Goal: Task Accomplishment & Management: Complete application form

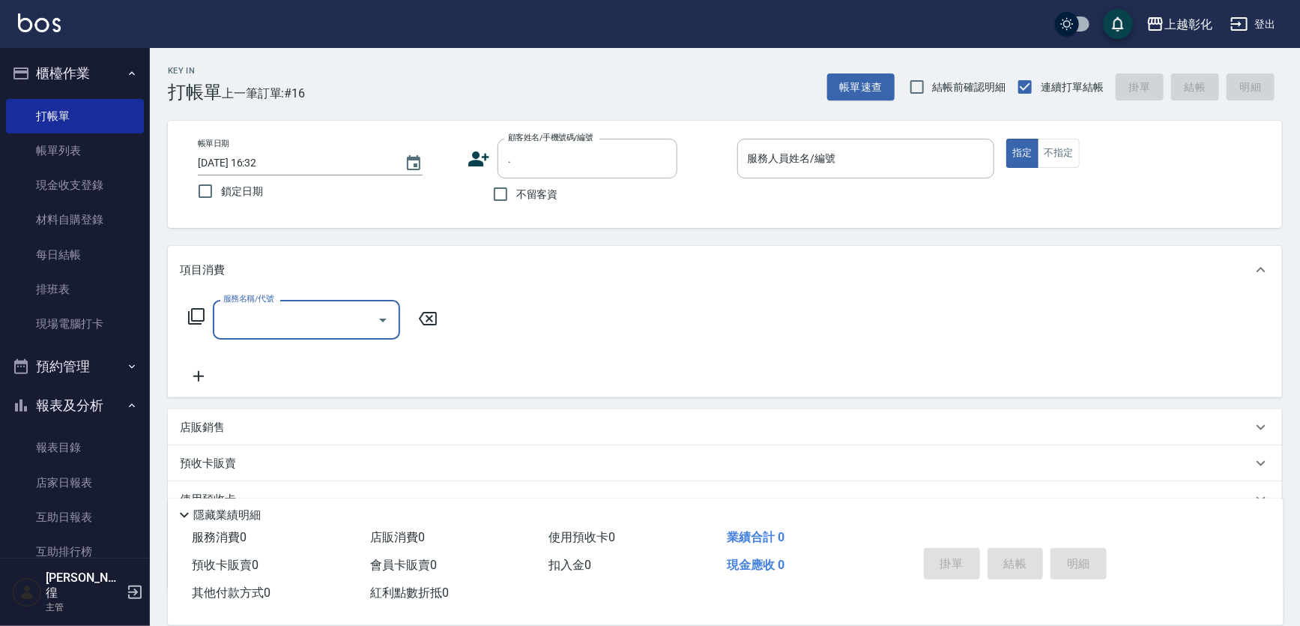
scroll to position [67, 0]
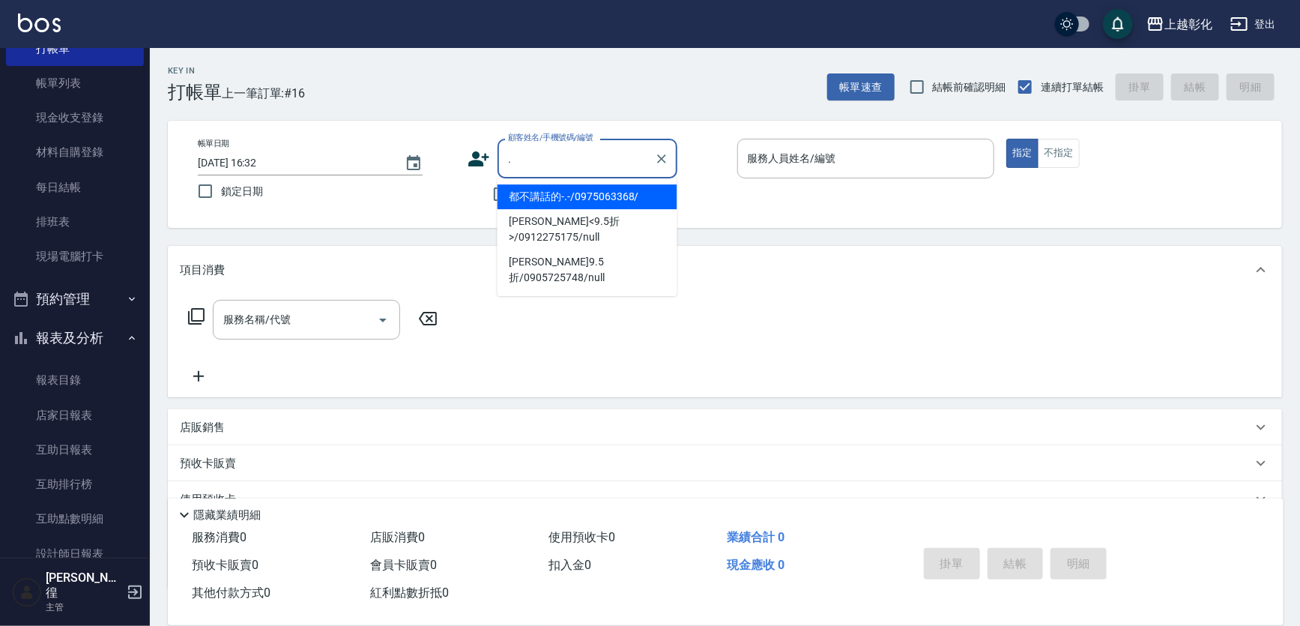
click at [537, 154] on input "." at bounding box center [576, 158] width 144 height 26
click at [507, 157] on input ".09369715" at bounding box center [576, 158] width 144 height 26
click at [509, 160] on input ".09369715" at bounding box center [576, 158] width 144 height 26
click at [566, 202] on li "[PERSON_NAME]/0909369715/null" at bounding box center [587, 196] width 180 height 25
type input "[PERSON_NAME]/0909369715/null"
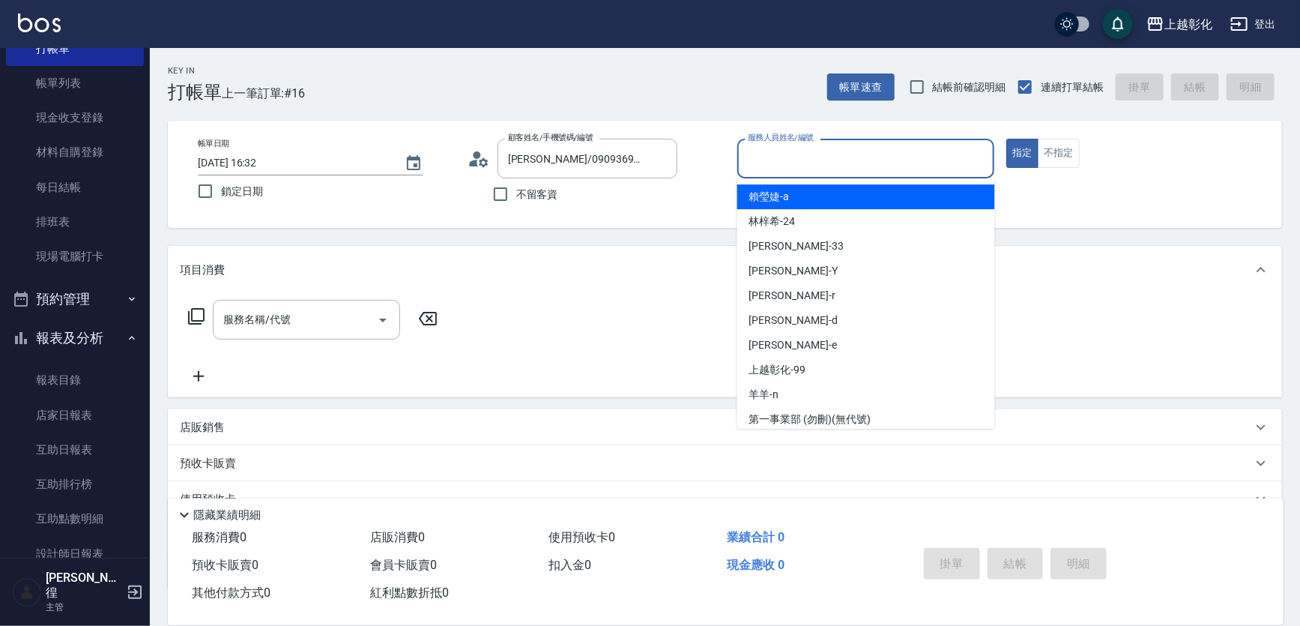
click at [788, 157] on input "服務人員姓名/編號" at bounding box center [866, 158] width 244 height 26
click at [832, 203] on div "[PERSON_NAME]" at bounding box center [866, 196] width 258 height 25
type input "[PERSON_NAME]"
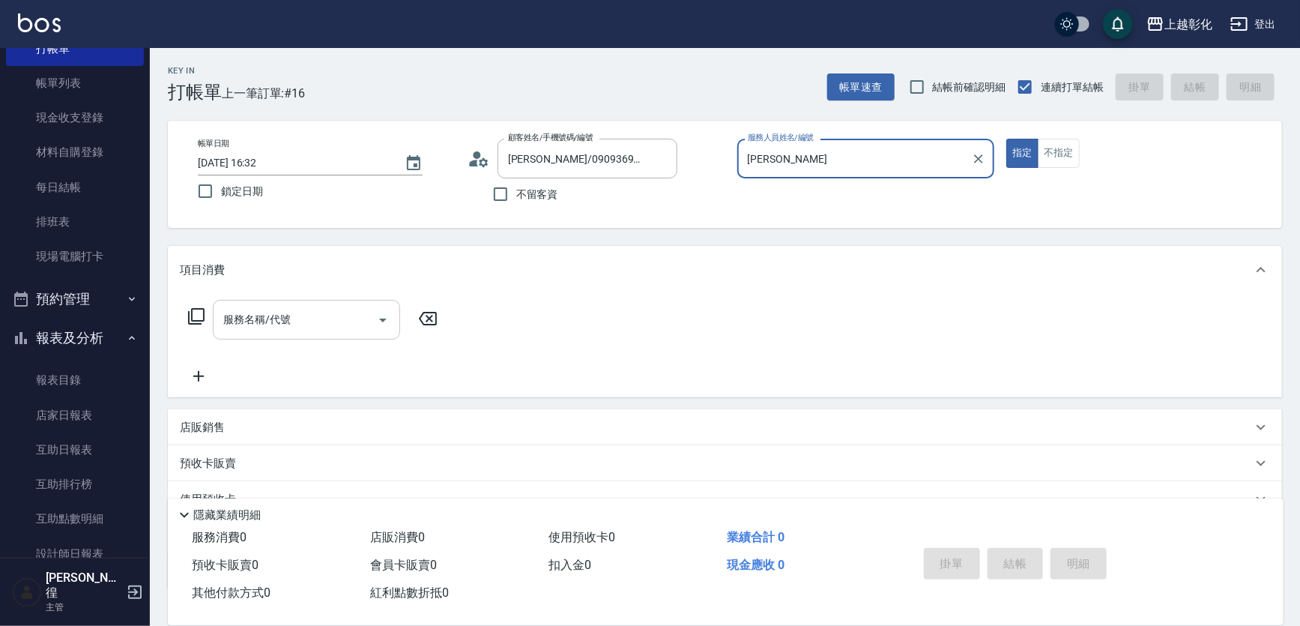
click at [312, 313] on input "服務名稱/代號" at bounding box center [294, 319] width 151 height 26
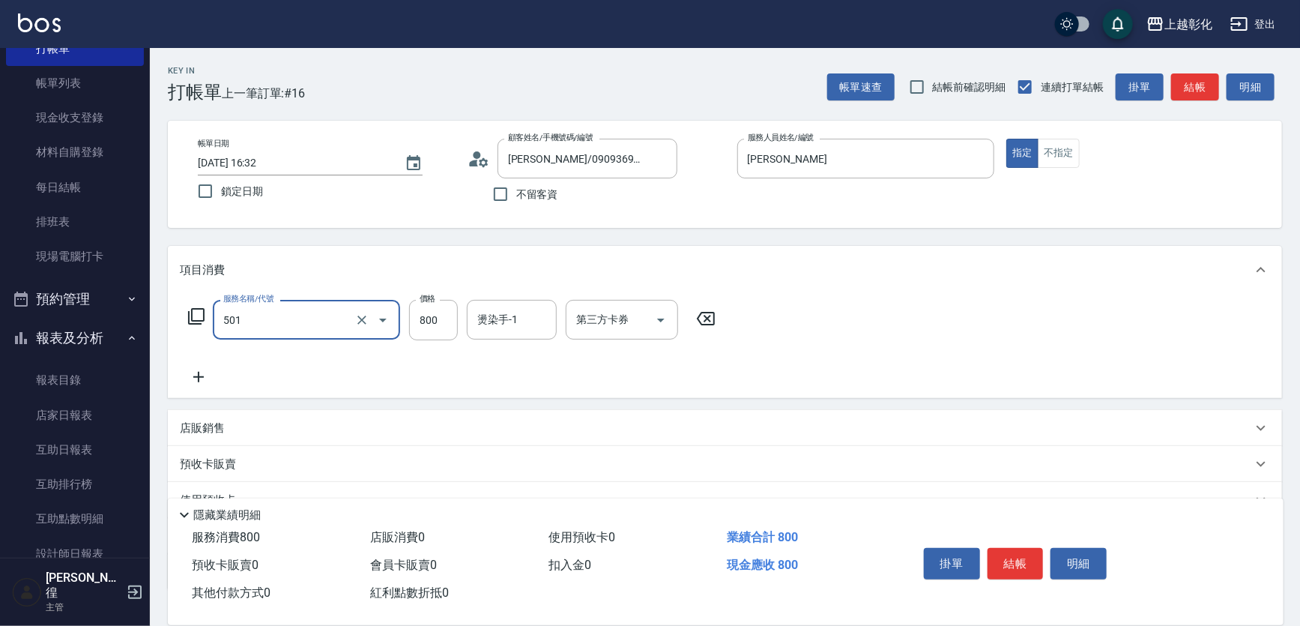
type input "染髮(501)"
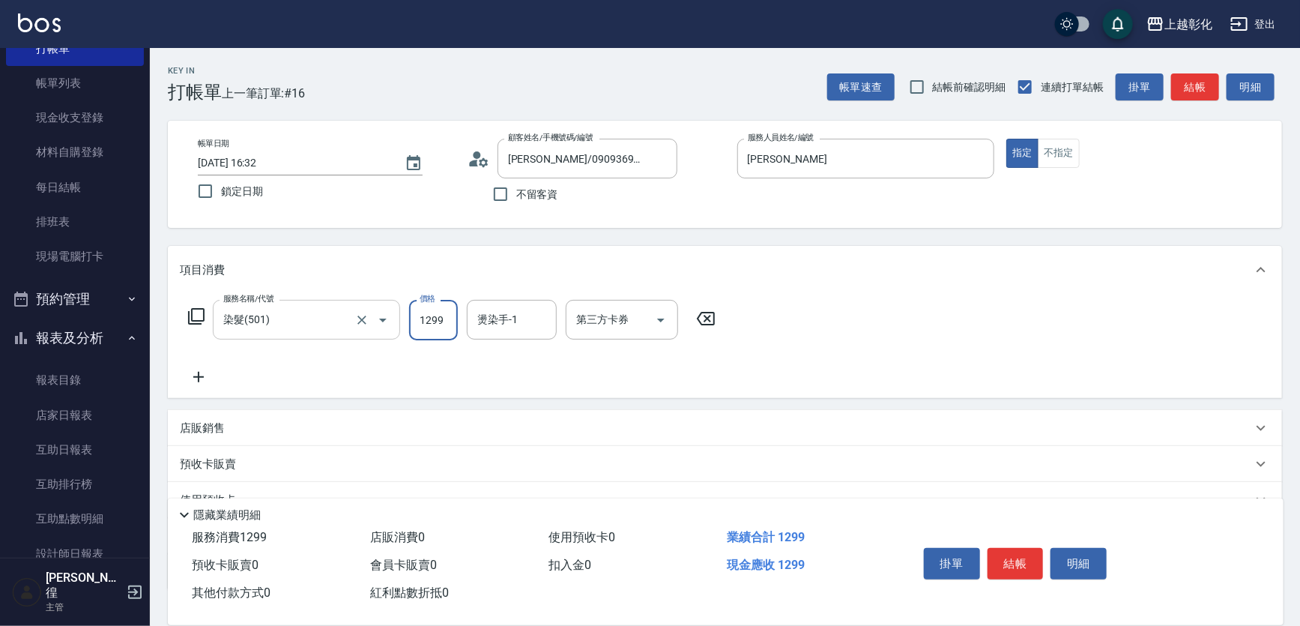
type input "1299"
type input "[PERSON_NAME]-e"
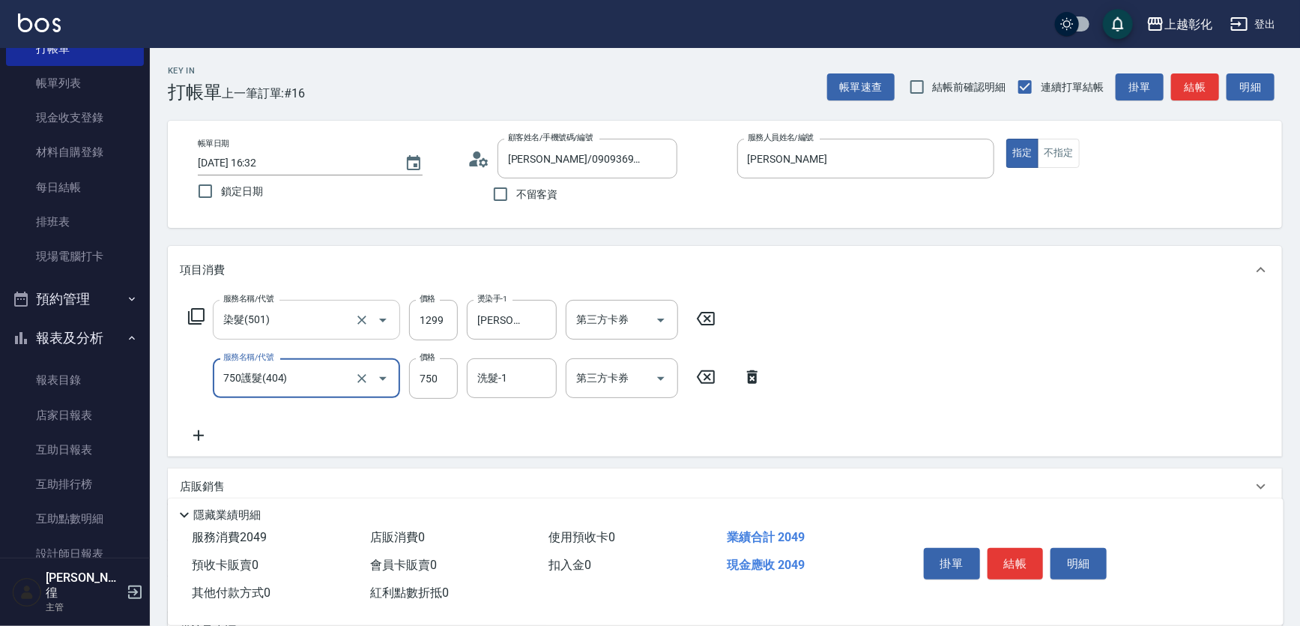
type input "750護髮(404)"
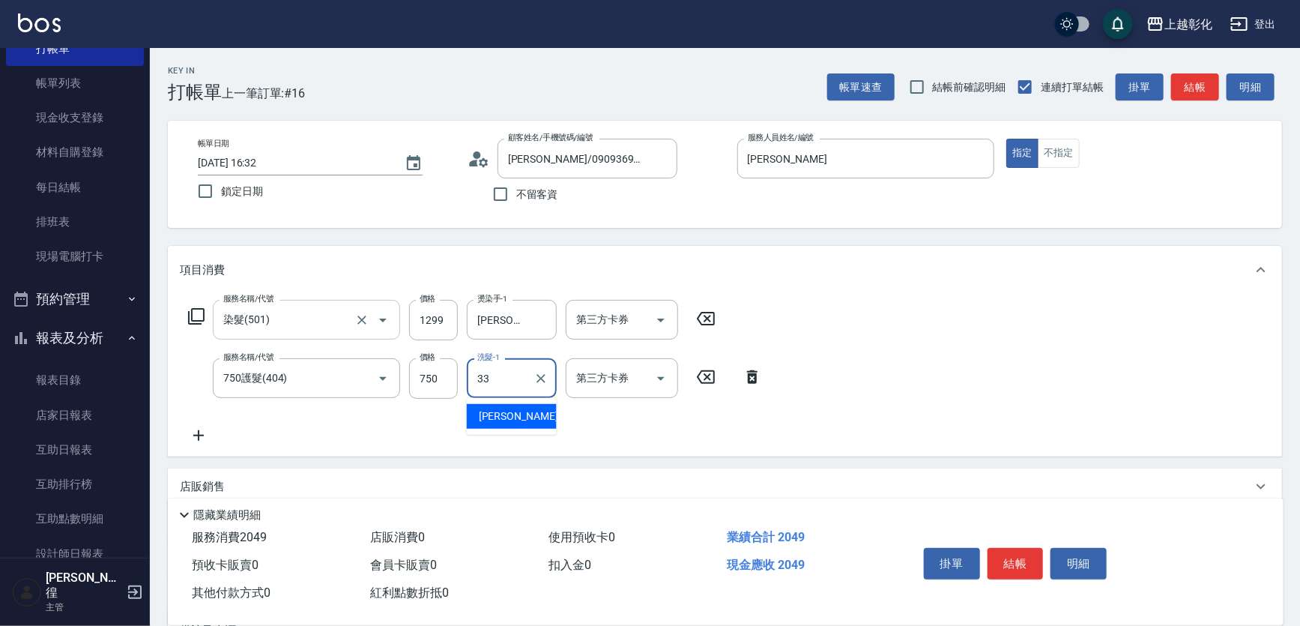
type input "林渝婷-33"
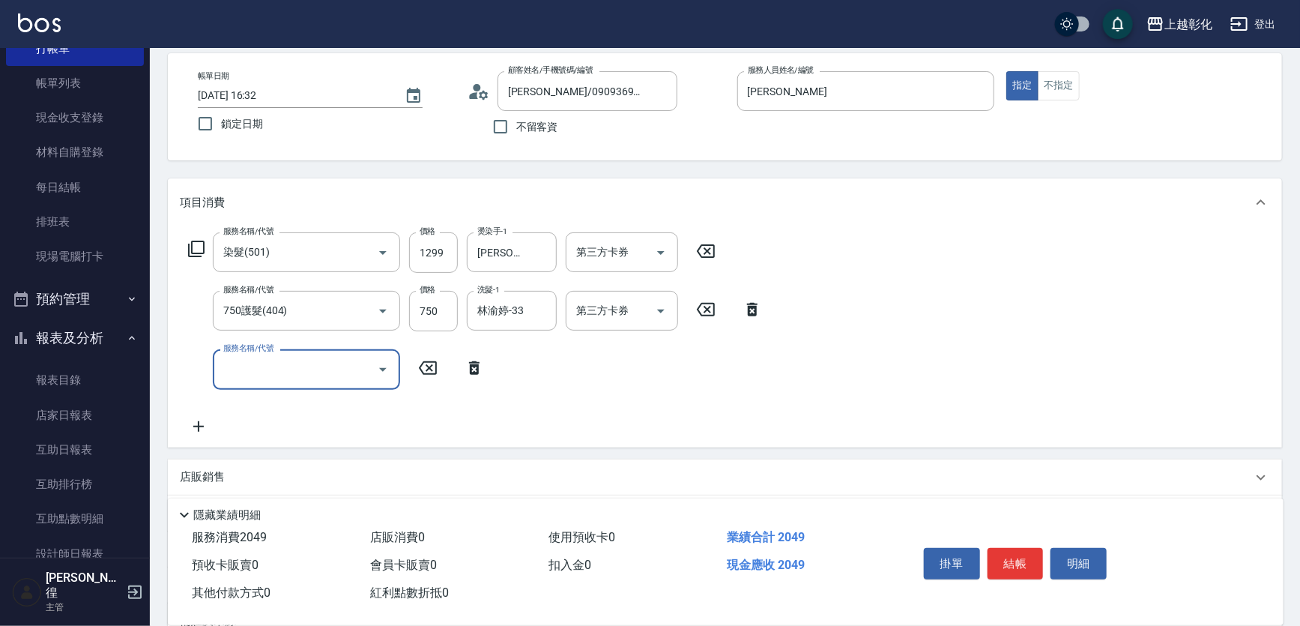
click at [472, 363] on icon at bounding box center [473, 368] width 37 height 18
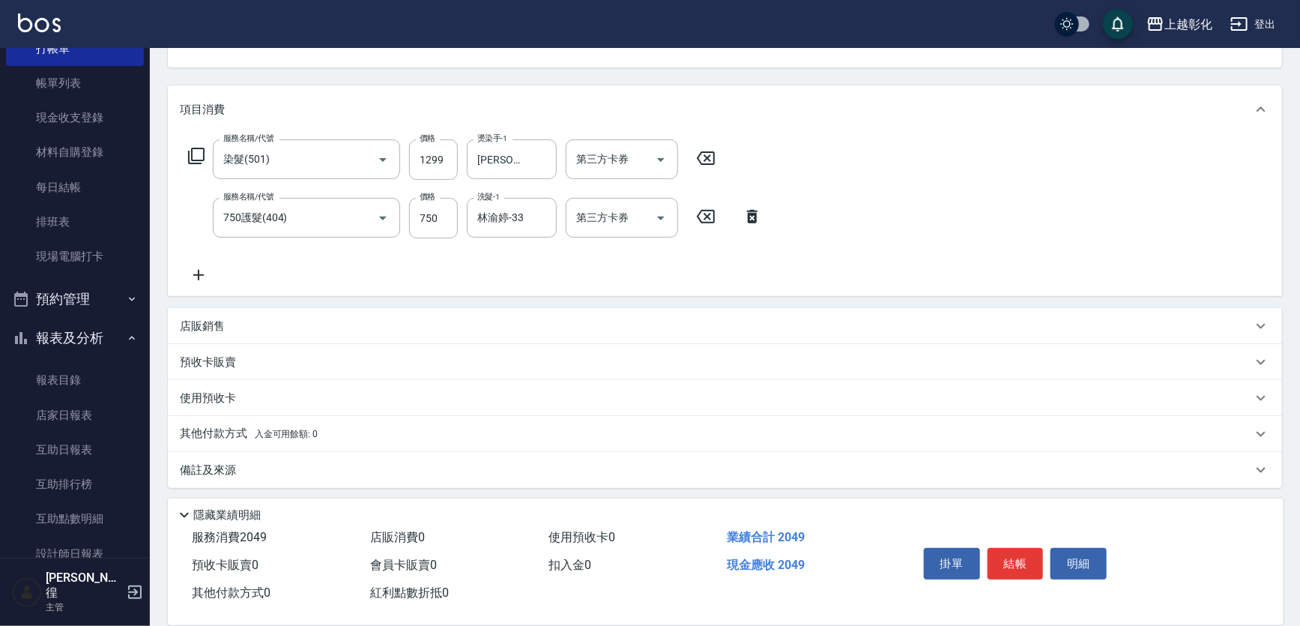
scroll to position [163, 0]
click at [363, 331] on div "店販銷售" at bounding box center [725, 324] width 1114 height 36
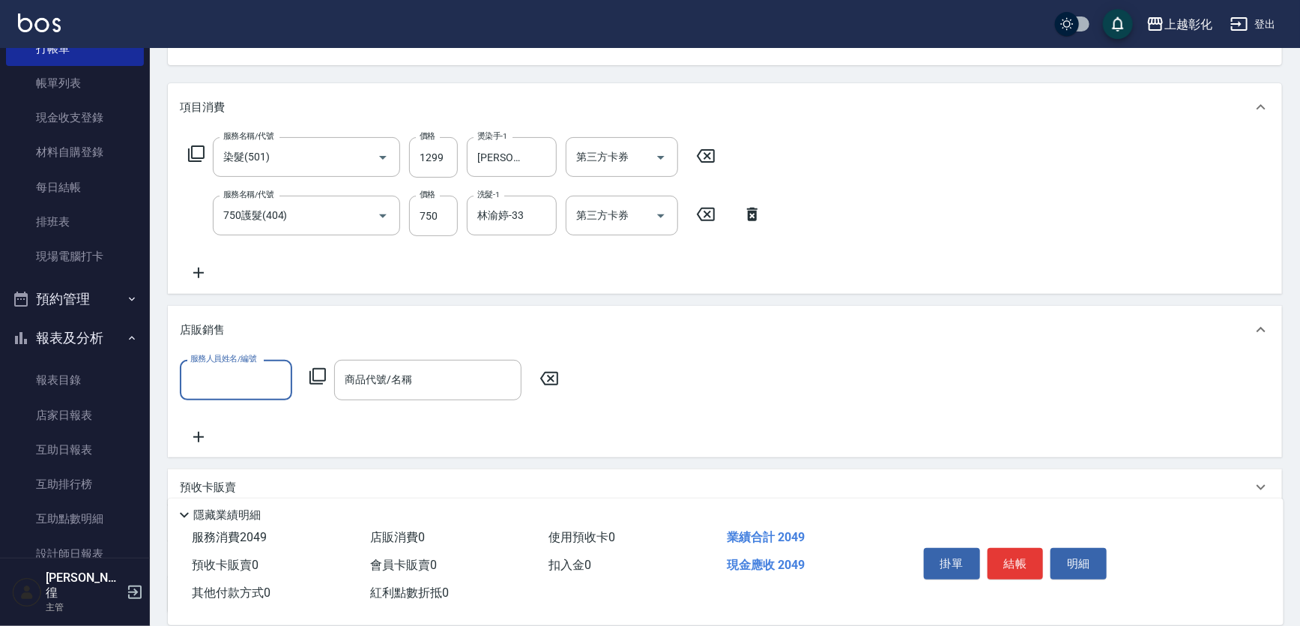
scroll to position [0, 0]
click at [231, 374] on input "服務人員姓名/編號" at bounding box center [236, 379] width 99 height 26
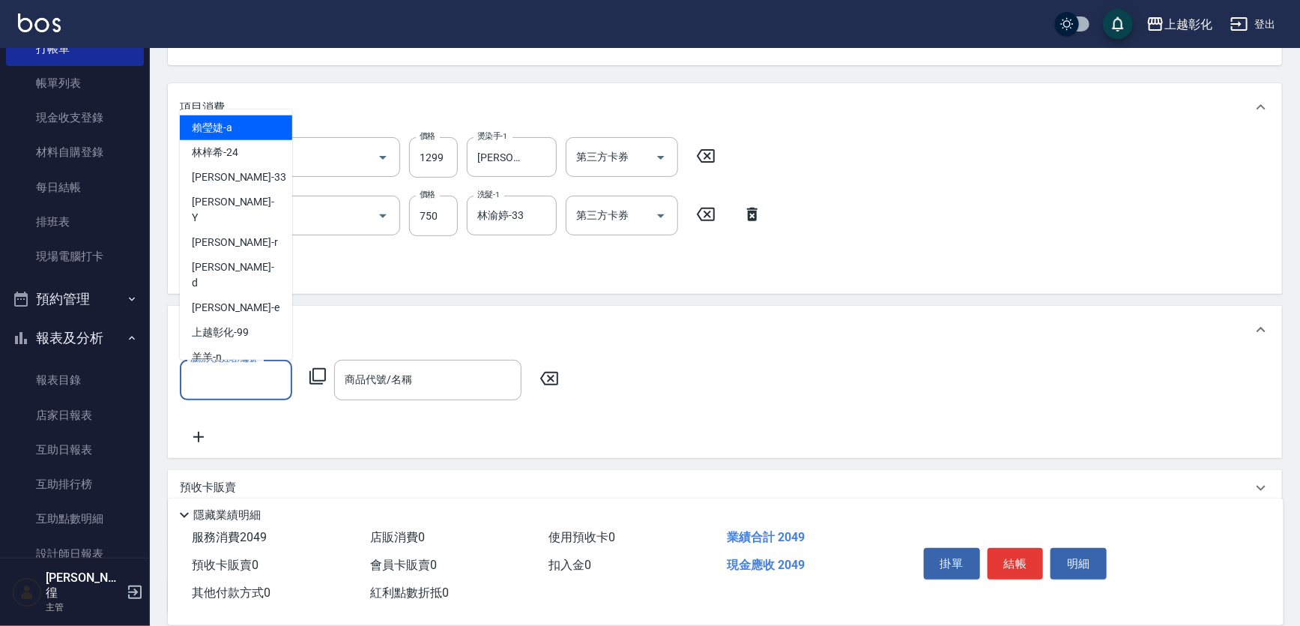
click at [240, 126] on div "[PERSON_NAME]" at bounding box center [236, 127] width 112 height 25
type input "[PERSON_NAME]"
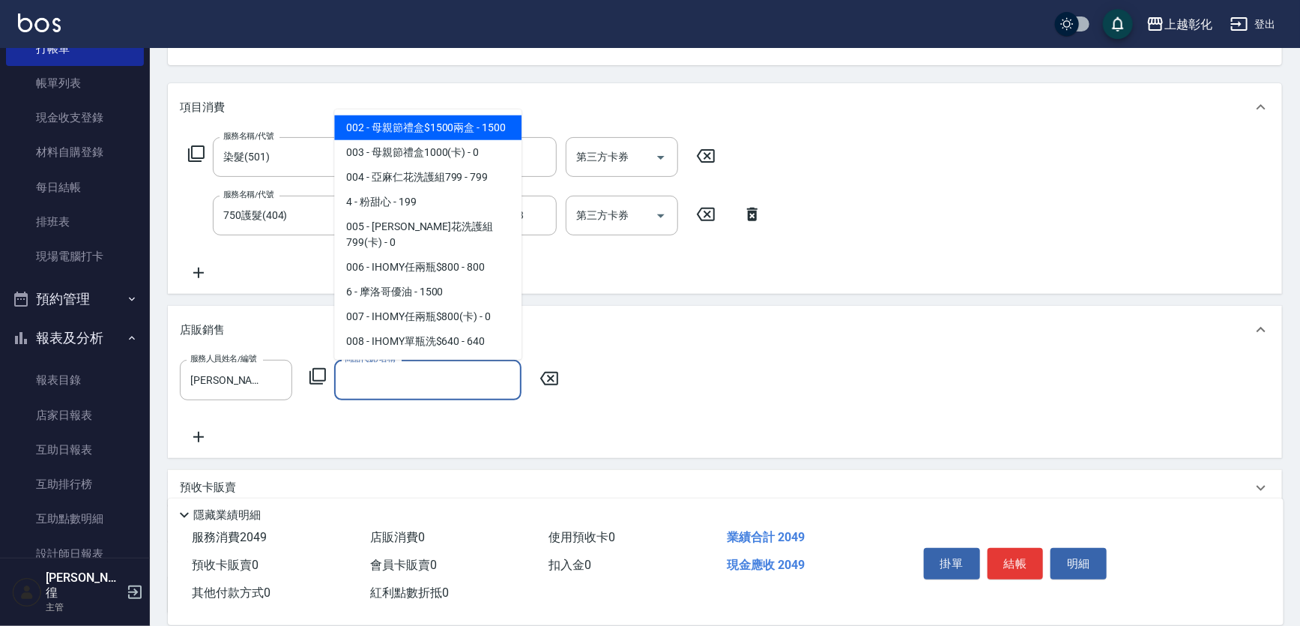
click at [357, 369] on div "商品代號/名稱 商品代號/名稱" at bounding box center [427, 380] width 187 height 40
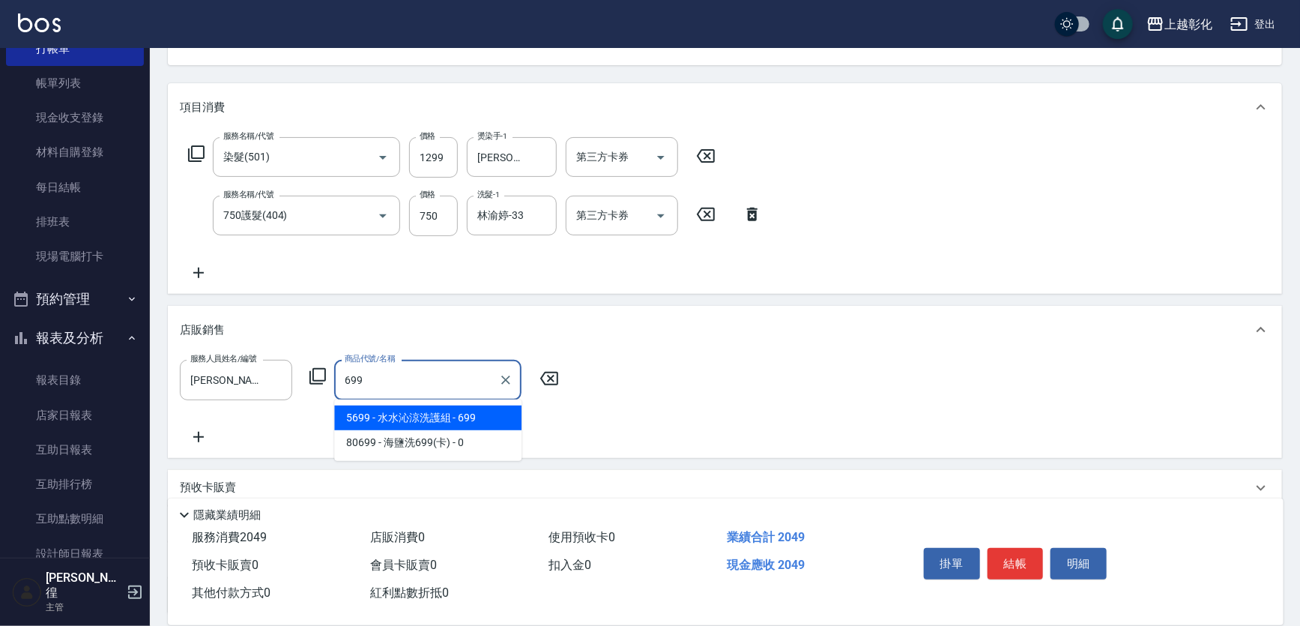
click at [424, 416] on span "5699 - 水水沁涼洗護組 - 699" at bounding box center [427, 417] width 187 height 25
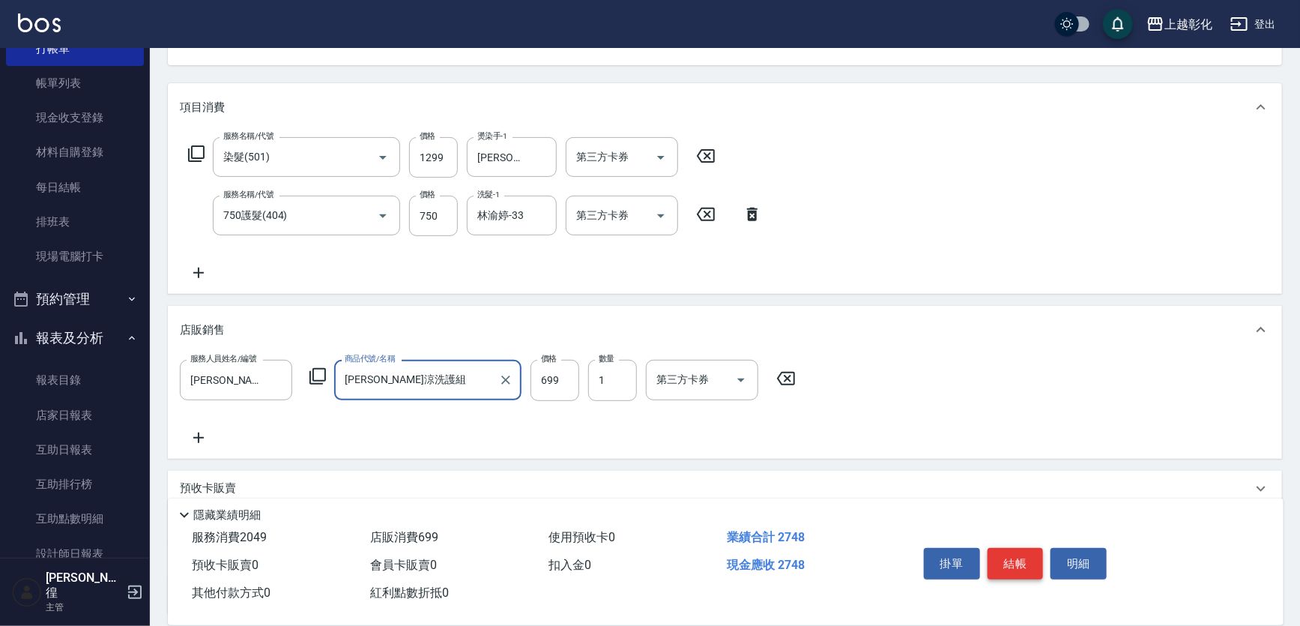
type input "[PERSON_NAME]涼洗護組"
click at [1019, 560] on button "結帳" at bounding box center [1015, 563] width 56 height 31
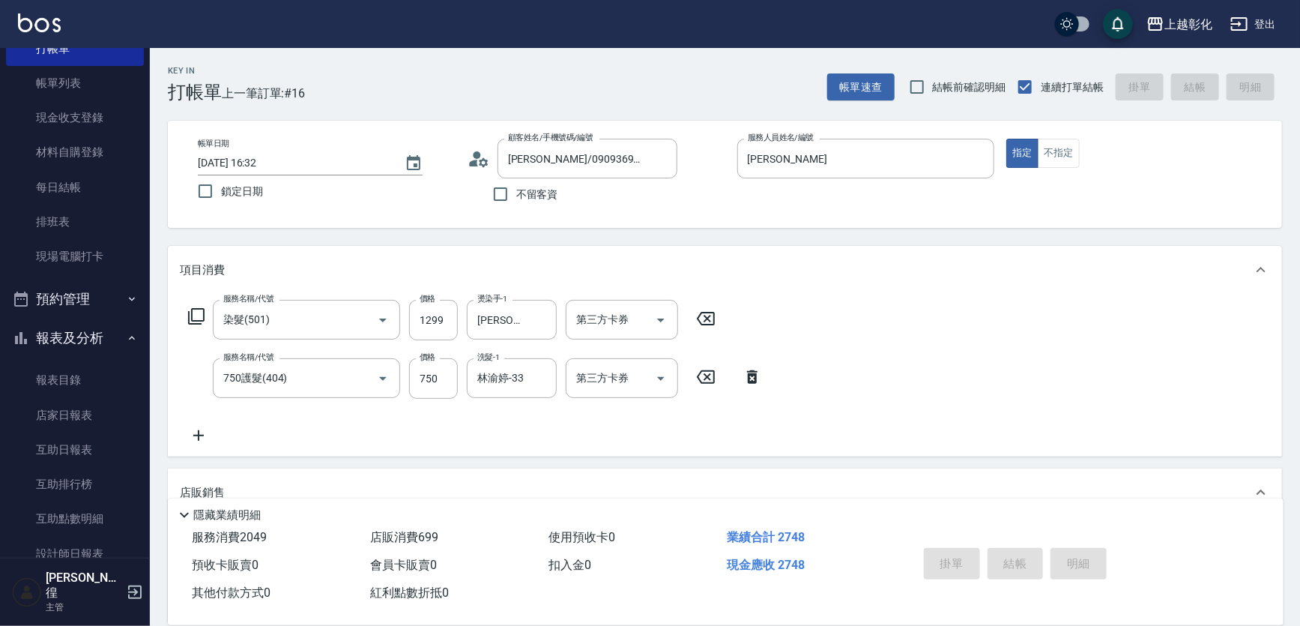
type input "[DATE] 17:05"
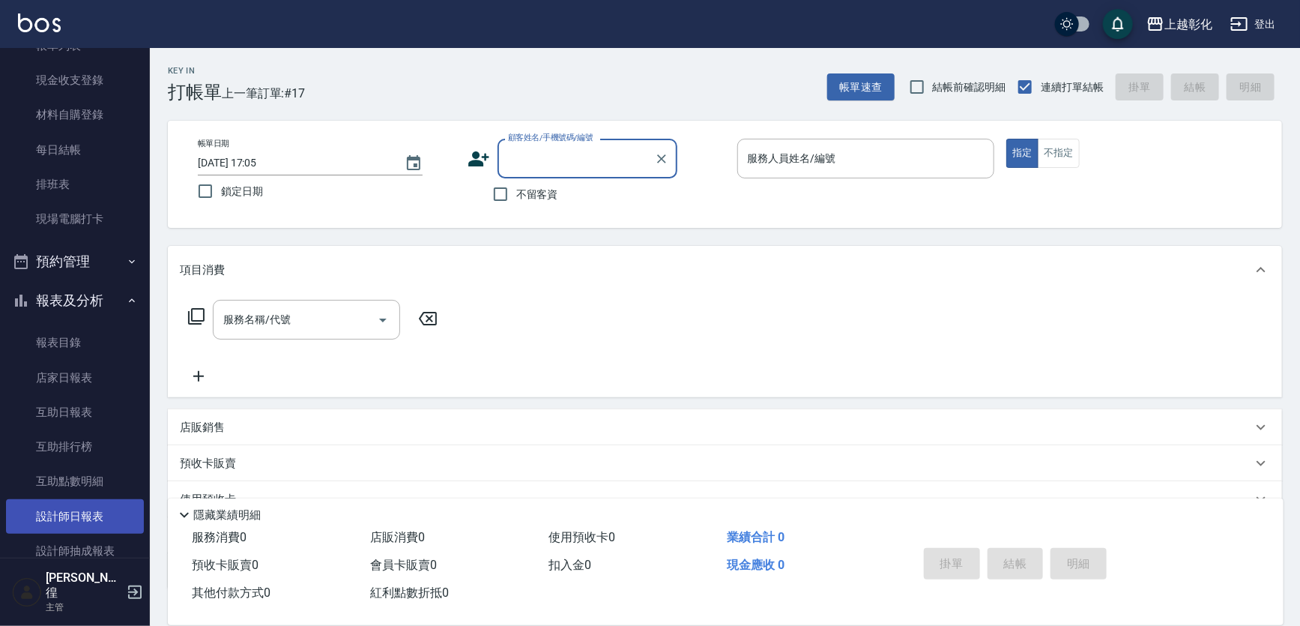
scroll to position [136, 0]
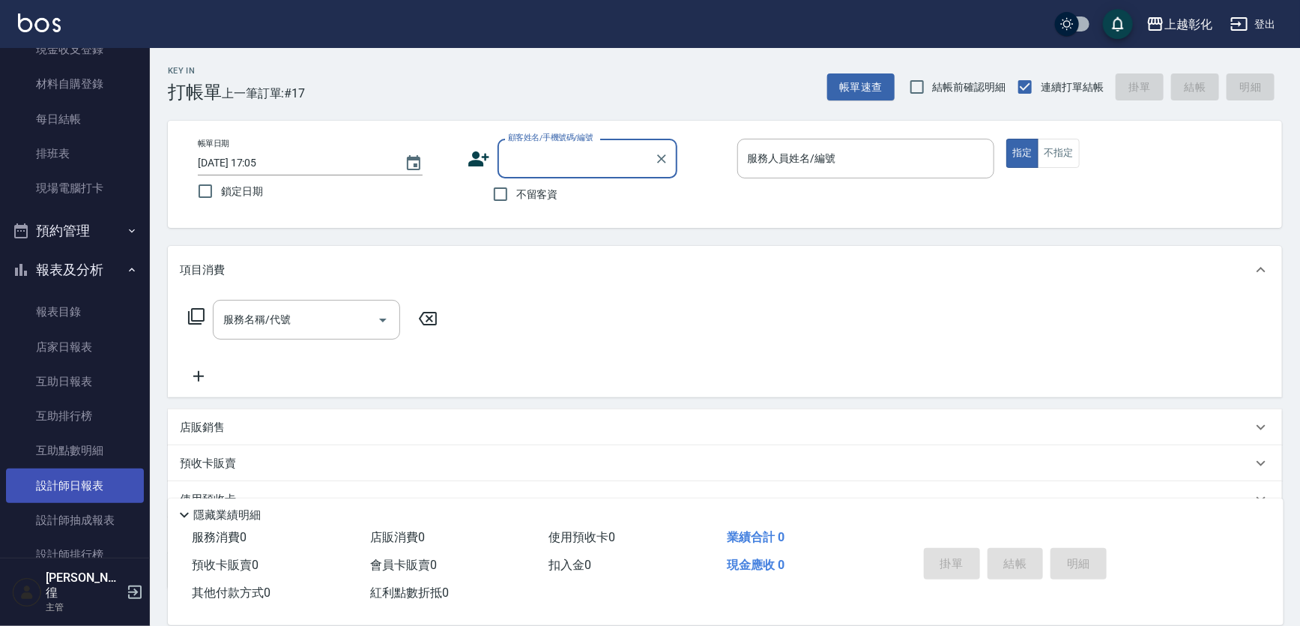
click at [93, 493] on link "設計師日報表" at bounding box center [75, 485] width 138 height 34
